Goal: Book appointment/travel/reservation

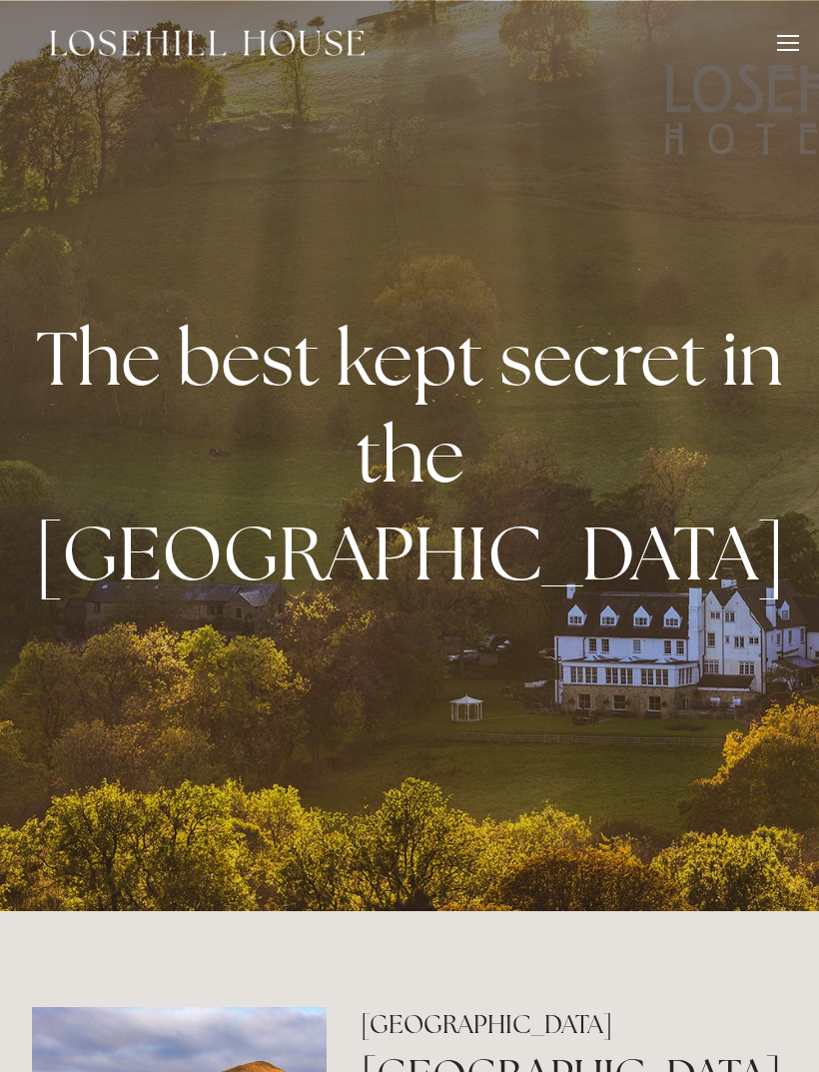
click at [782, 4] on div "Rooms Rooms Your Stay Book a stay Offers Spa About" at bounding box center [409, 43] width 779 height 86
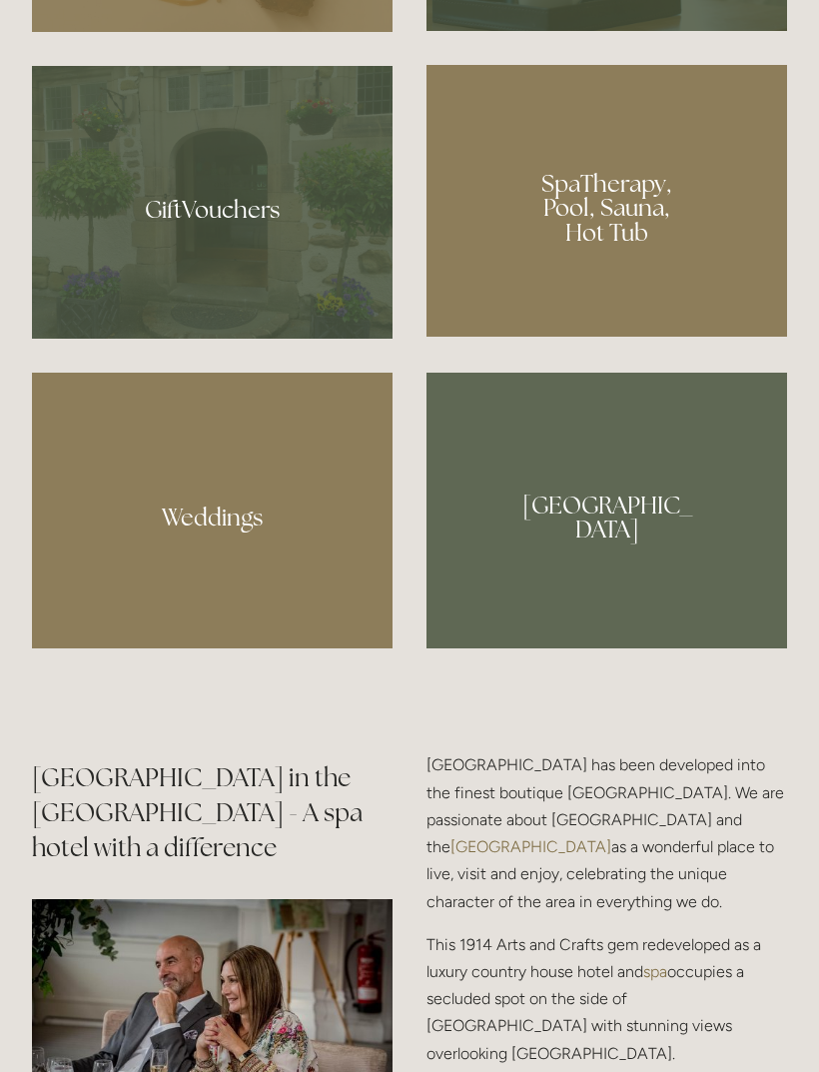
scroll to position [1801, 0]
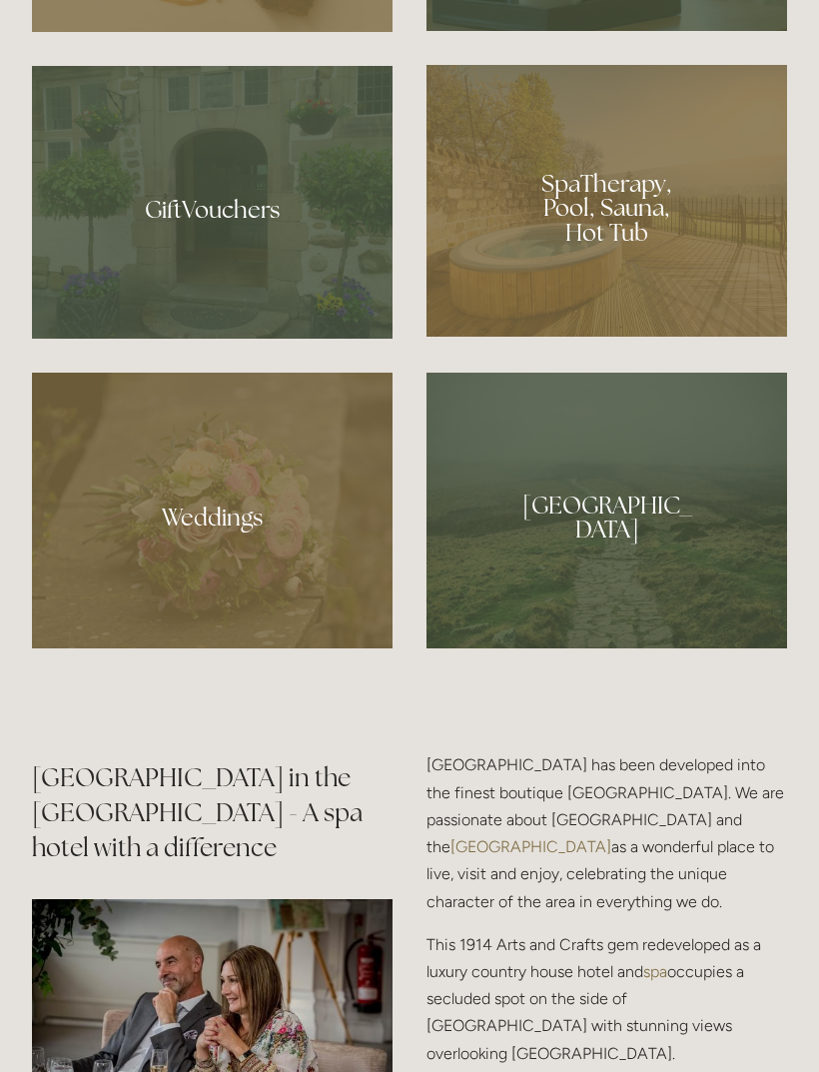
click at [545, 337] on div at bounding box center [607, 201] width 361 height 272
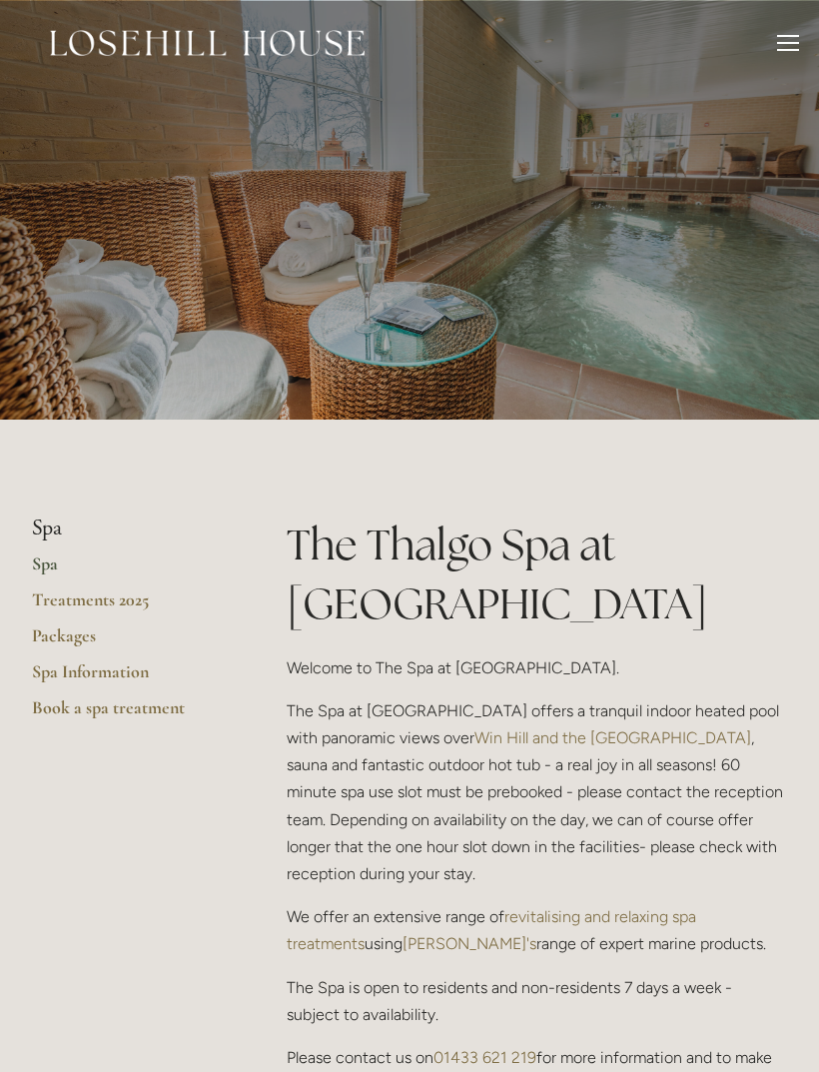
scroll to position [22, 0]
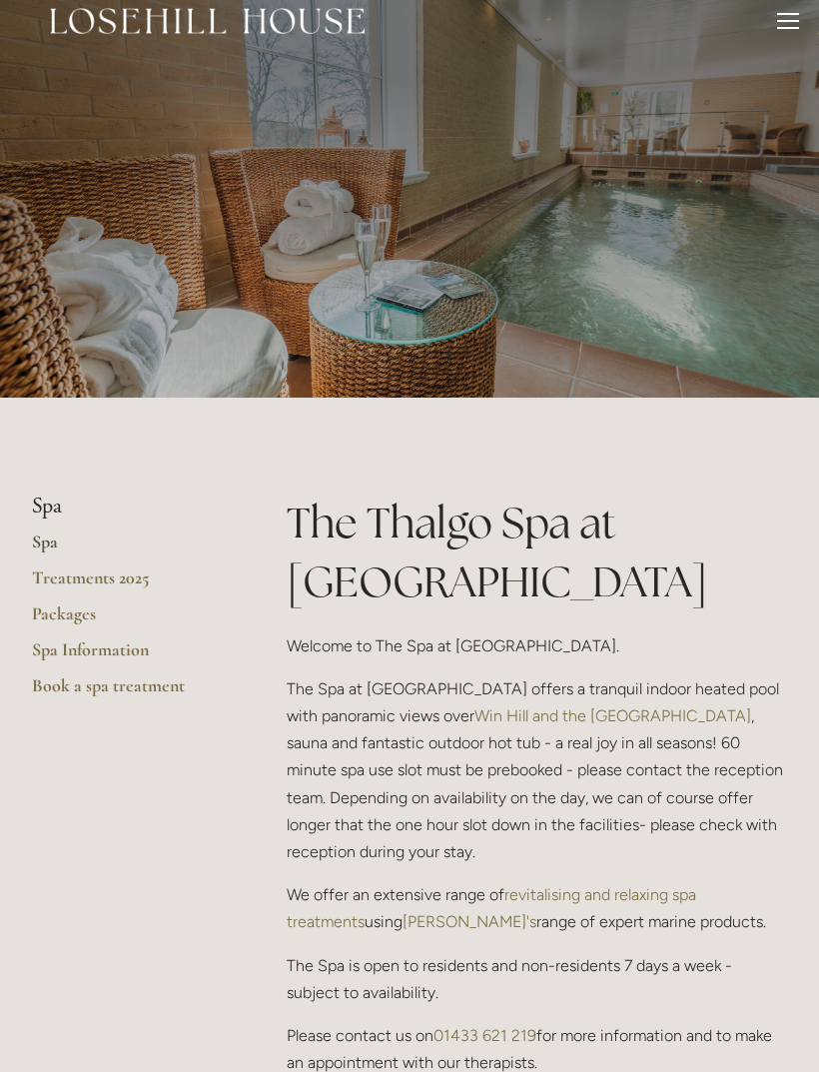
click at [64, 583] on link "Treatments 2025" at bounding box center [127, 584] width 191 height 36
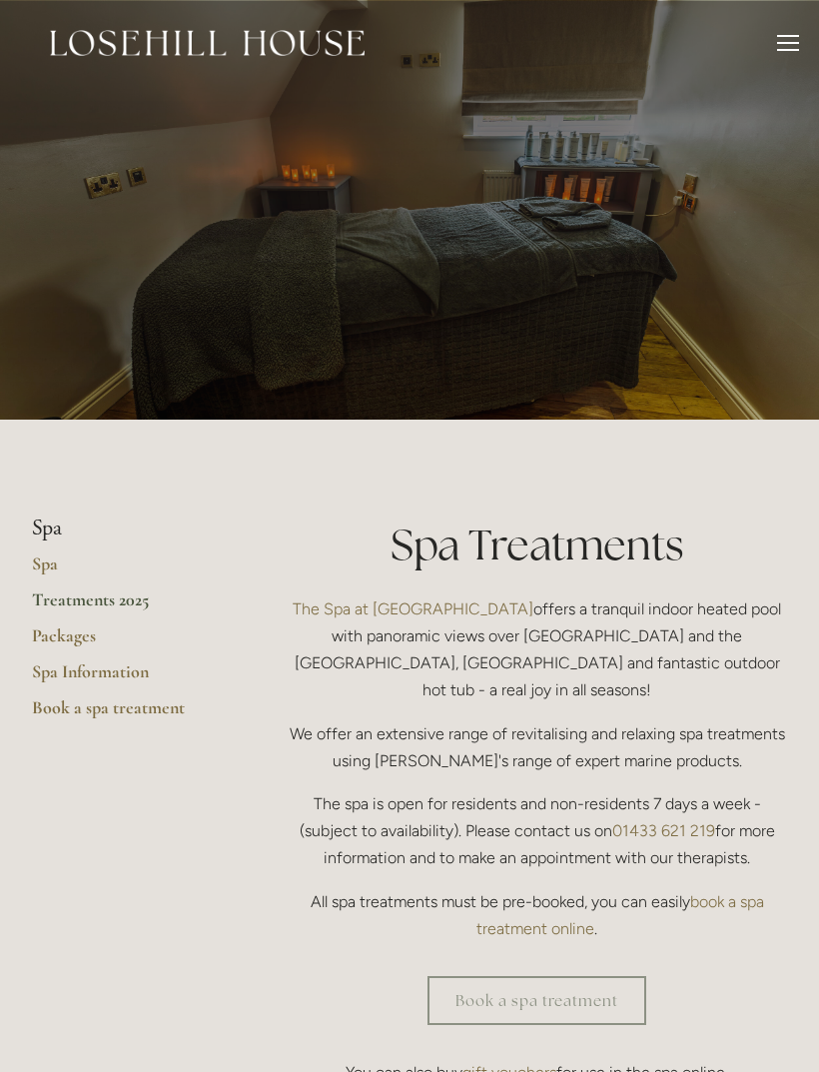
click at [775, 55] on div "Rooms Rooms Your Stay Book a stay Offers Spa About" at bounding box center [409, 43] width 779 height 86
click at [778, 50] on div at bounding box center [788, 50] width 22 height 2
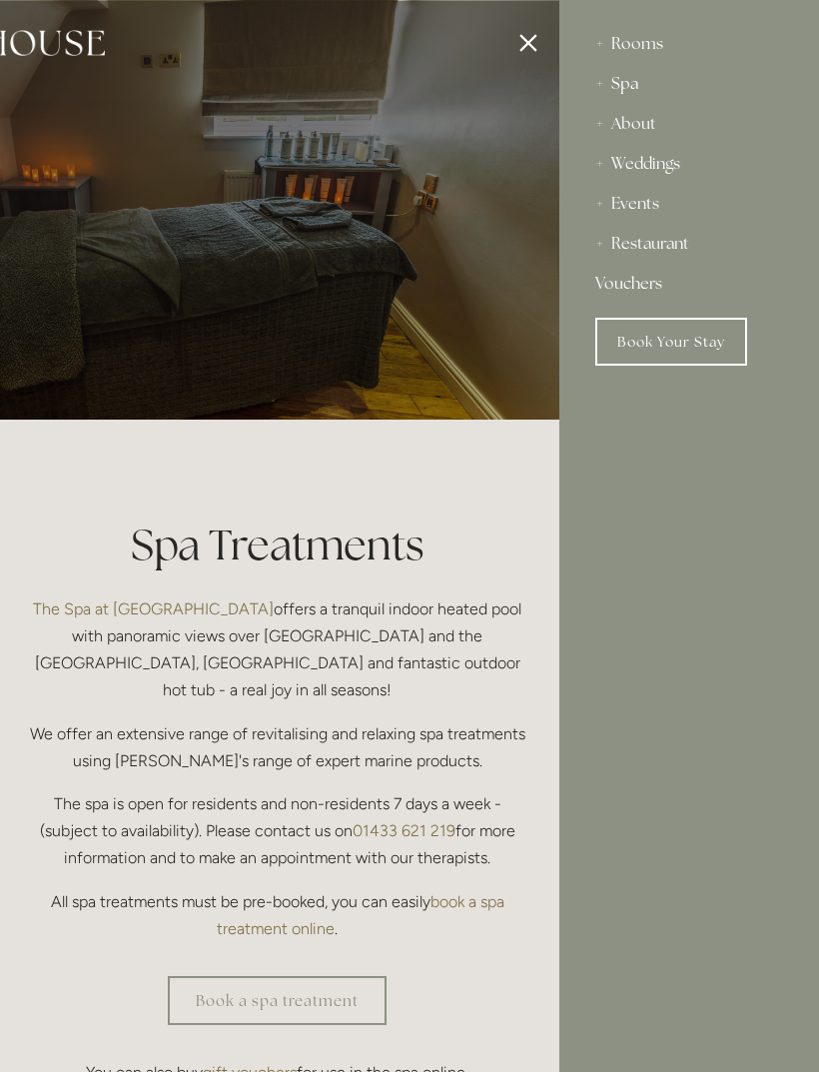
click at [639, 59] on div "Rooms" at bounding box center [689, 44] width 188 height 40
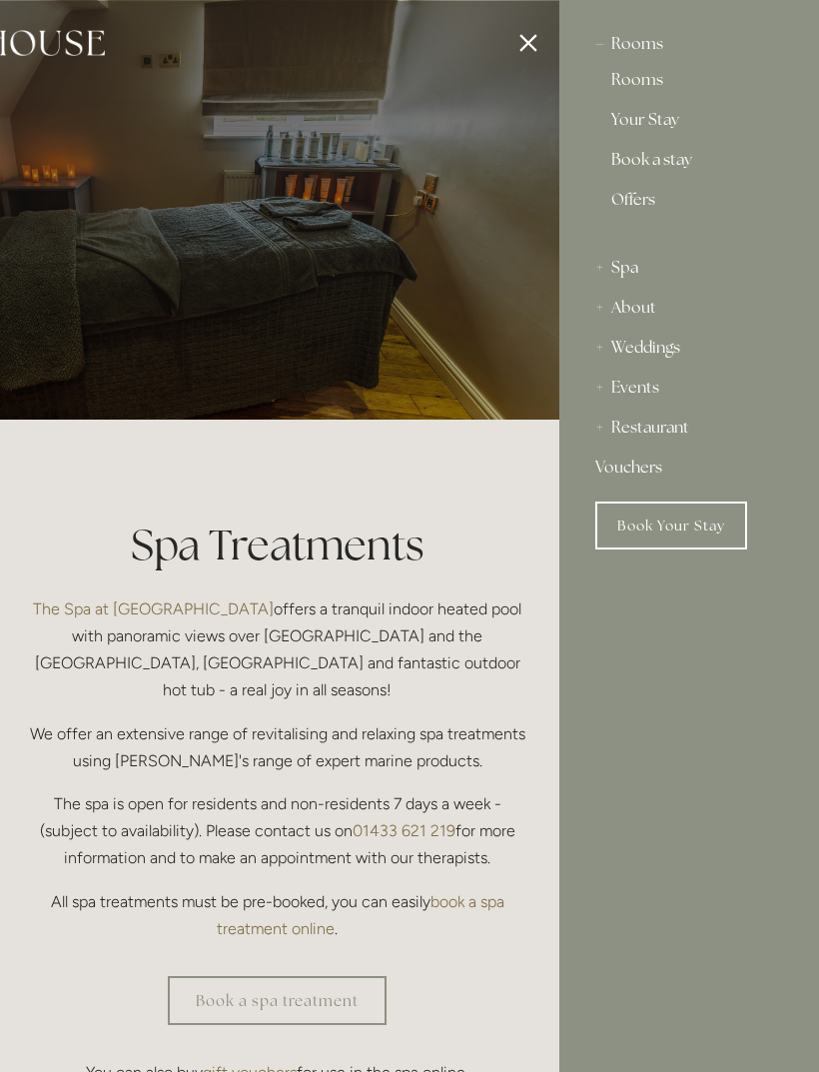
click at [648, 165] on link "Book a stay" at bounding box center [689, 164] width 156 height 24
